Goal: Task Accomplishment & Management: Manage account settings

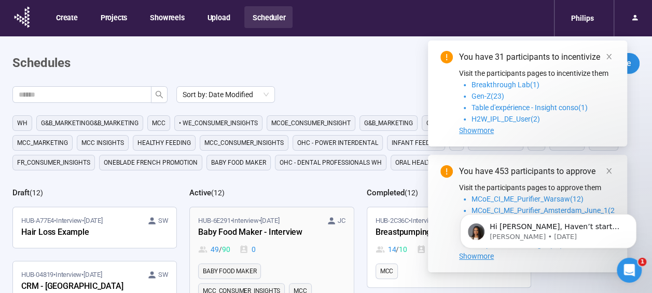
click at [264, 232] on div "Baby Food Maker - Interview" at bounding box center [255, 232] width 114 height 13
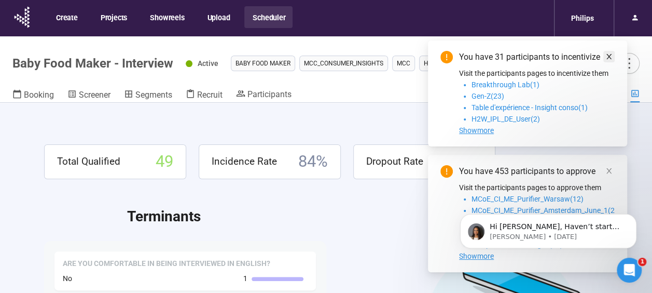
click at [607, 57] on icon "close" at bounding box center [608, 56] width 7 height 7
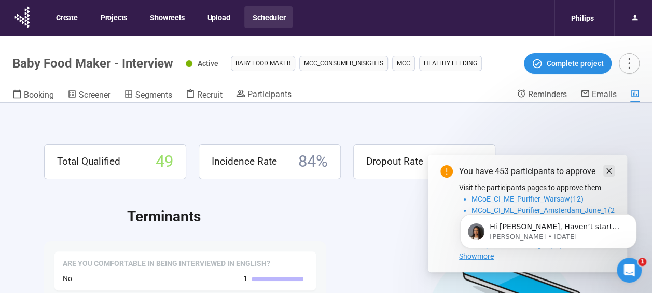
click at [610, 166] on span at bounding box center [608, 170] width 7 height 11
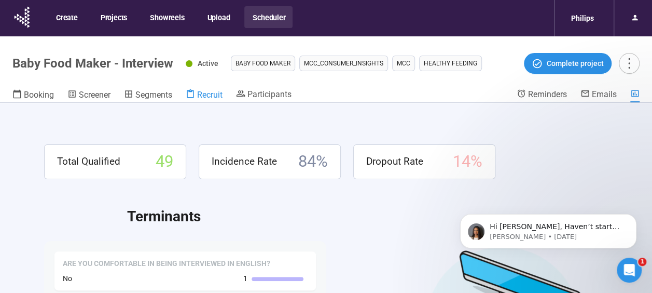
click at [219, 94] on span "Recruit" at bounding box center [209, 95] width 25 height 10
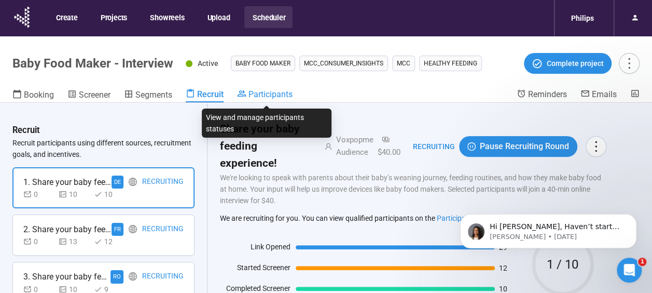
click at [271, 92] on span "Participants" at bounding box center [271, 94] width 44 height 10
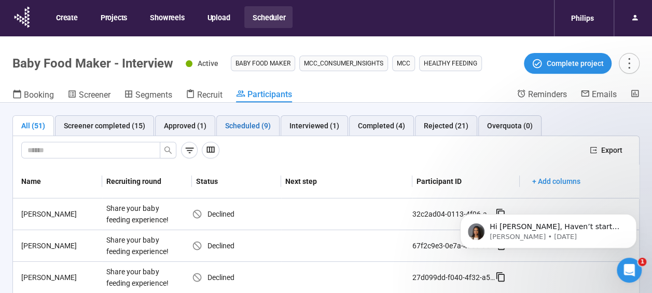
click at [258, 120] on div "Scheduled (9)" at bounding box center [248, 125] width 46 height 11
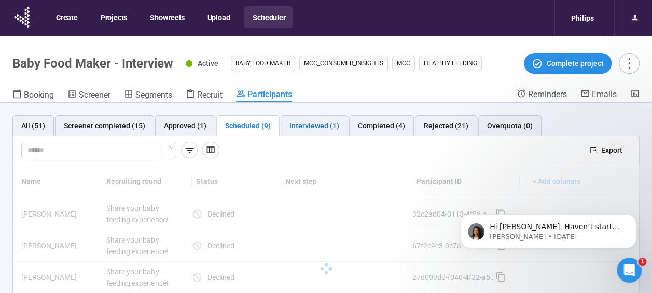
click at [332, 122] on div "Interviewed (1)" at bounding box center [314, 125] width 50 height 11
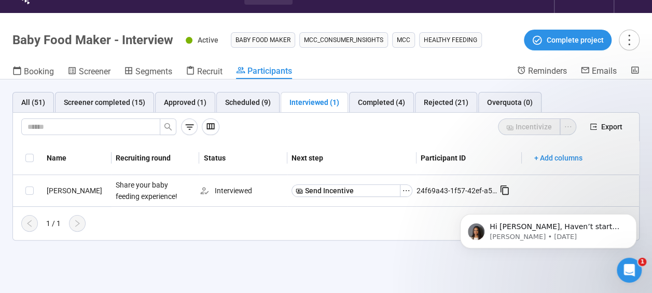
scroll to position [36, 0]
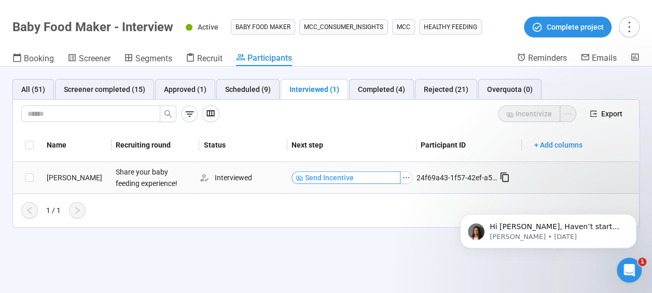
click at [341, 177] on span "Send Incentive" at bounding box center [329, 177] width 49 height 11
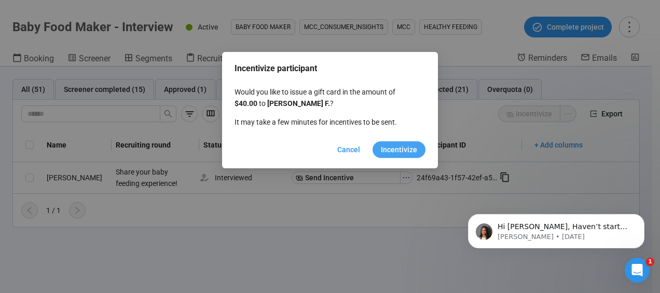
click at [411, 155] on span "Incentivize" at bounding box center [399, 149] width 36 height 11
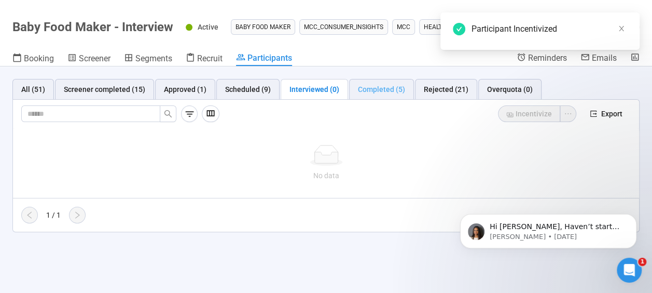
click at [384, 98] on div "Completed (5)" at bounding box center [381, 89] width 65 height 21
